Goal: Transaction & Acquisition: Obtain resource

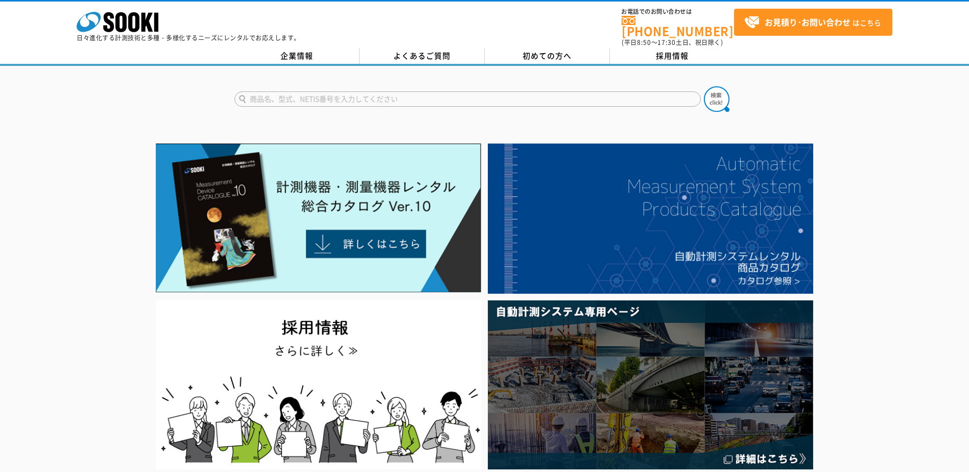
click at [355, 93] on input "text" at bounding box center [467, 98] width 466 height 15
type input "騒音計"
click at [704, 86] on button at bounding box center [717, 99] width 26 height 26
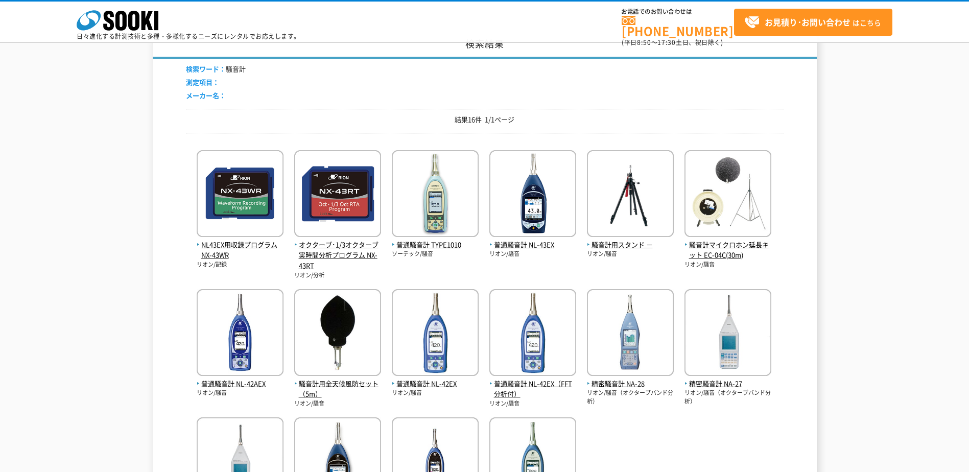
scroll to position [102, 0]
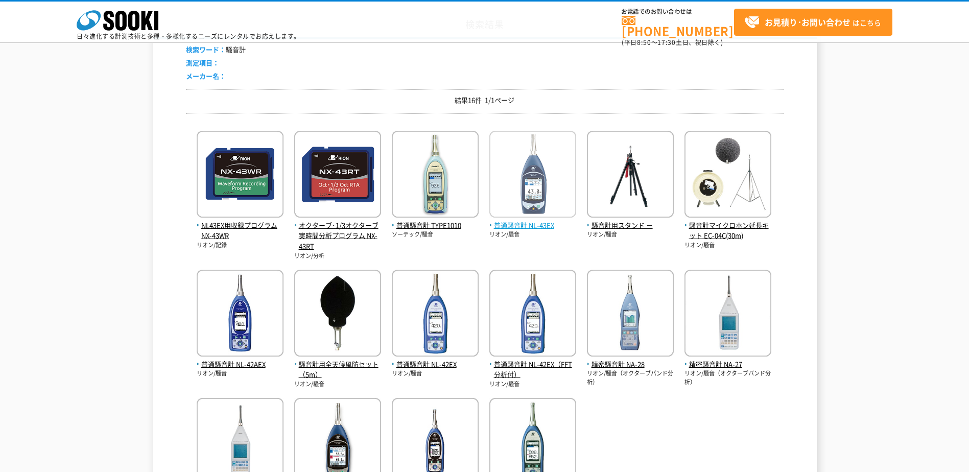
click at [548, 190] on img at bounding box center [532, 175] width 87 height 89
click at [446, 351] on img at bounding box center [435, 314] width 87 height 89
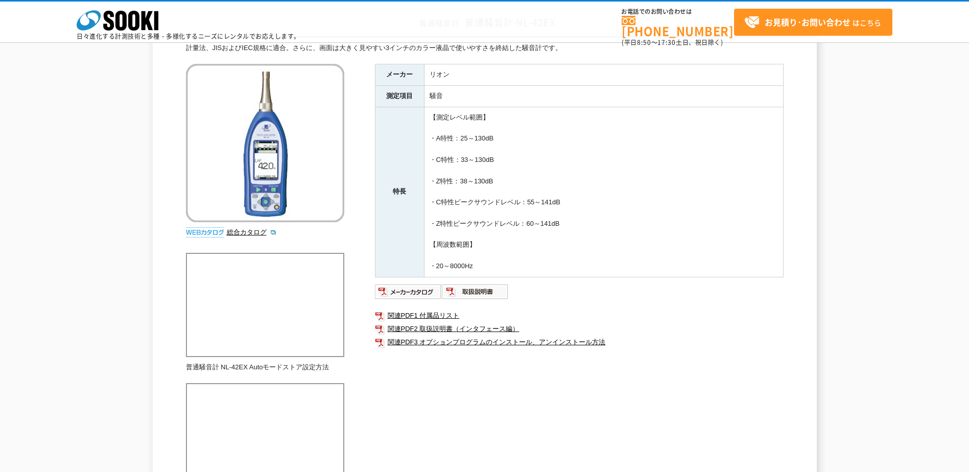
scroll to position [102, 0]
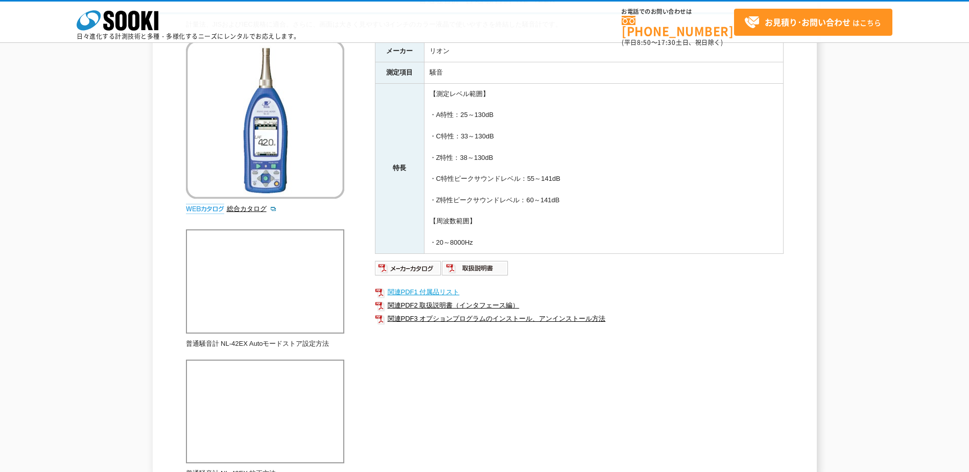
click at [433, 291] on link "関連PDF1 付属品リスト" at bounding box center [579, 292] width 409 height 13
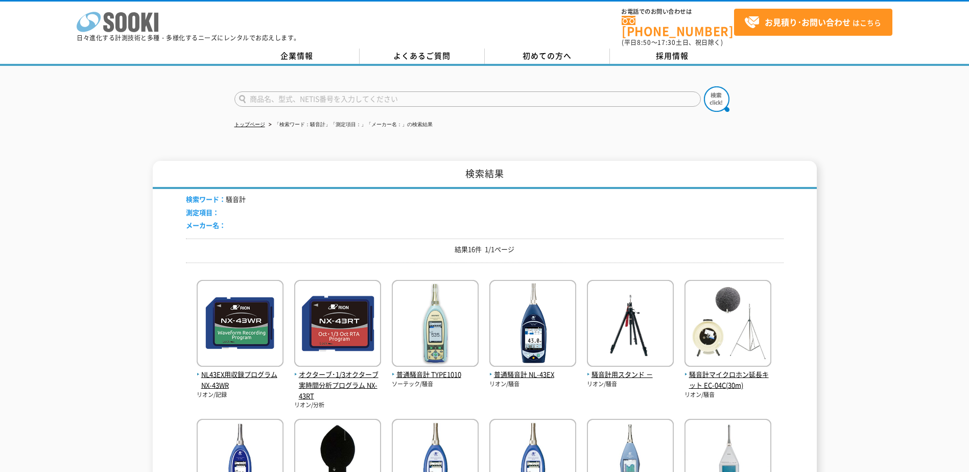
click at [130, 23] on icon at bounding box center [133, 22] width 11 height 20
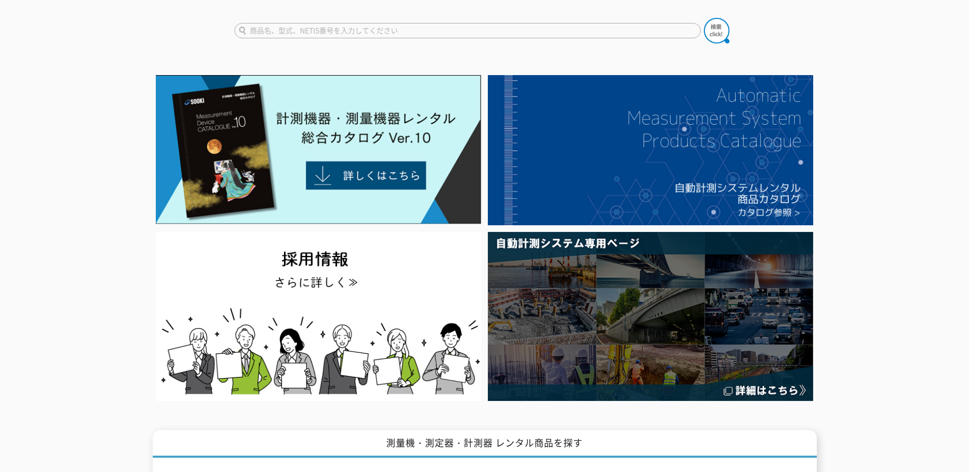
scroll to position [51, 0]
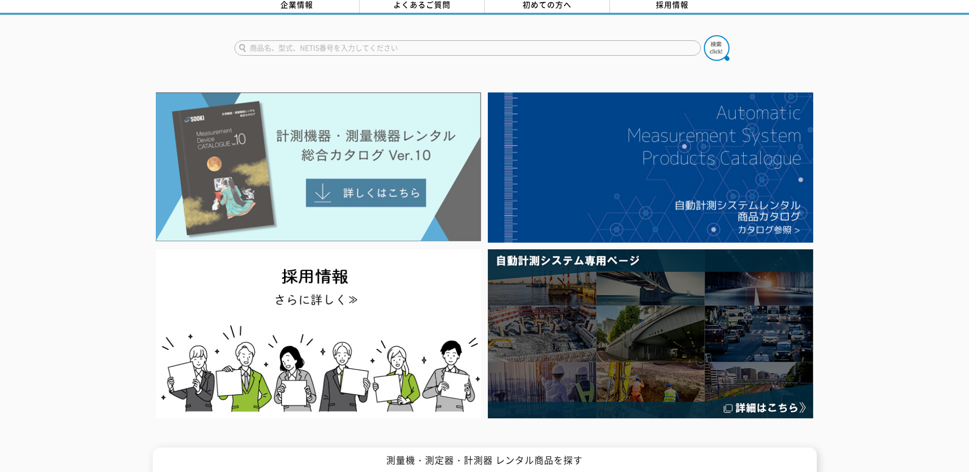
click at [412, 203] on img at bounding box center [318, 166] width 325 height 149
